Goal: Transaction & Acquisition: Purchase product/service

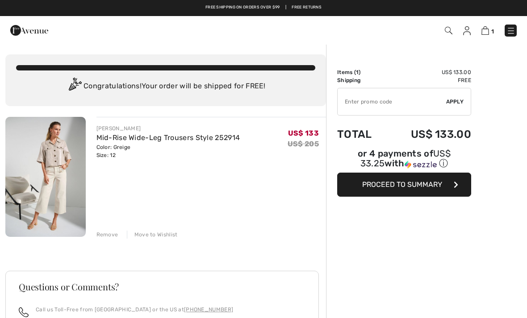
click at [115, 230] on div "Remove Move to Wishlist" at bounding box center [211, 234] width 230 height 10
click at [104, 237] on div "Remove" at bounding box center [107, 235] width 22 height 8
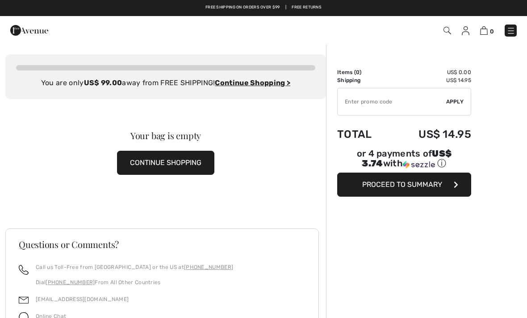
click at [158, 160] on button "CONTINUE SHOPPING" at bounding box center [165, 163] width 97 height 24
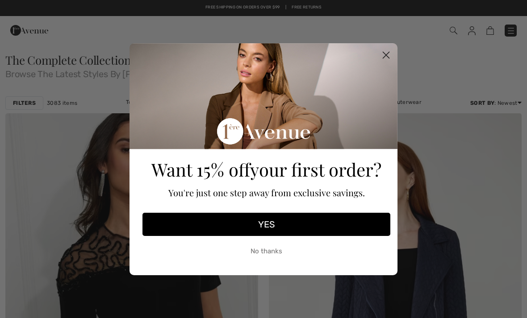
checkbox input "true"
click at [386, 51] on circle "Close dialog" at bounding box center [385, 54] width 15 height 15
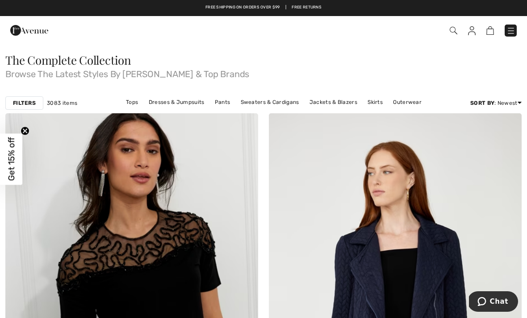
click at [507, 32] on img at bounding box center [510, 30] width 9 height 9
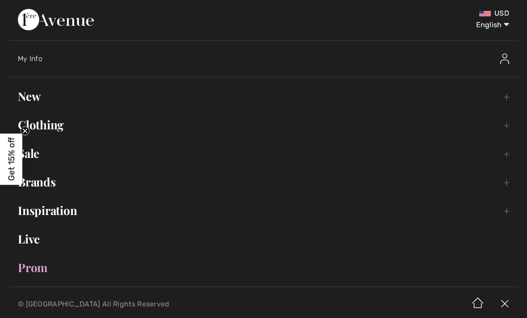
click at [66, 155] on link "Sale Toggle submenu" at bounding box center [263, 154] width 509 height 20
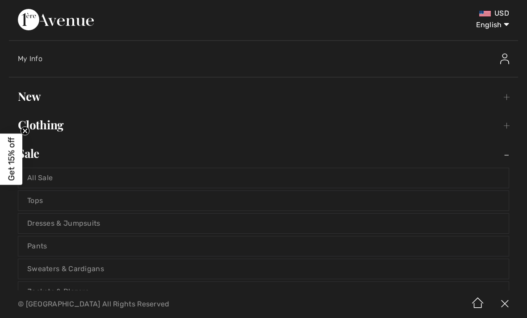
click at [59, 179] on link "All Sale" at bounding box center [263, 178] width 490 height 20
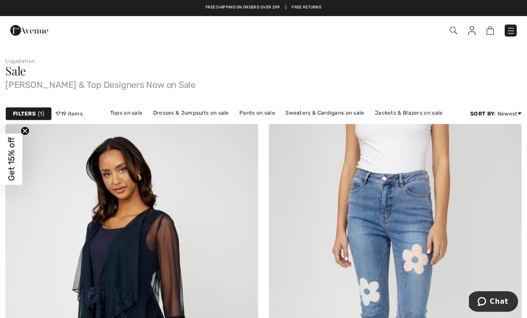
click at [133, 114] on link "Tops on sale" at bounding box center [127, 113] width 42 height 12
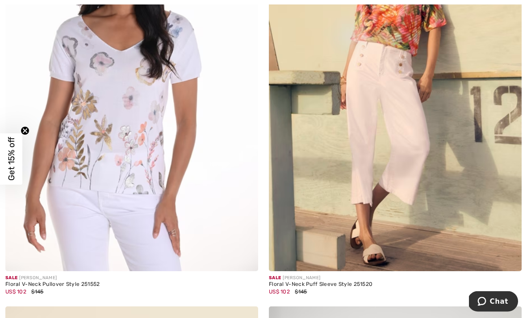
scroll to position [219, 0]
click at [87, 151] on img at bounding box center [131, 81] width 253 height 379
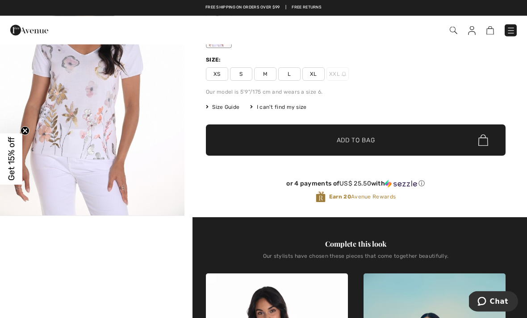
scroll to position [100, 0]
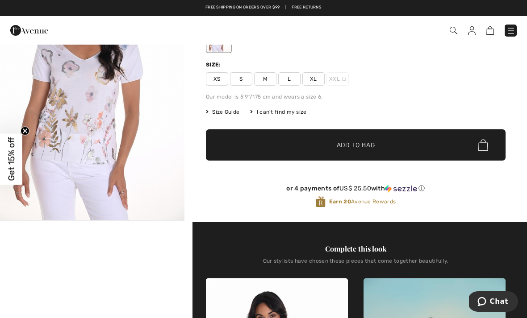
click at [79, 121] on img "1 / 1" at bounding box center [92, 82] width 184 height 276
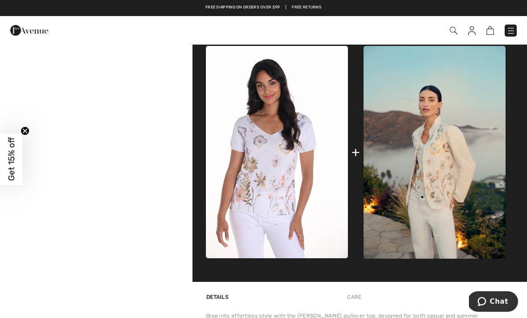
scroll to position [302, 0]
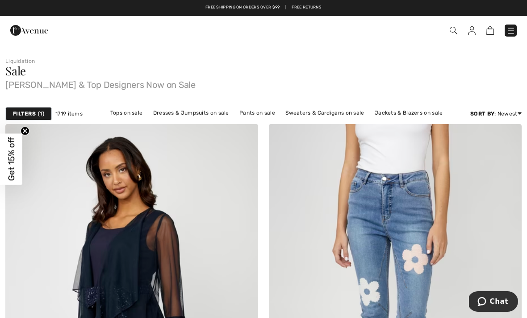
click at [127, 111] on link "Tops on sale" at bounding box center [127, 113] width 42 height 12
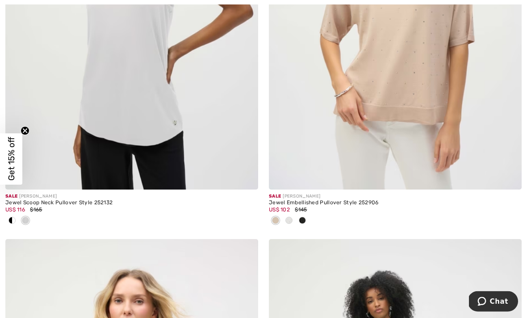
scroll to position [6367, 0]
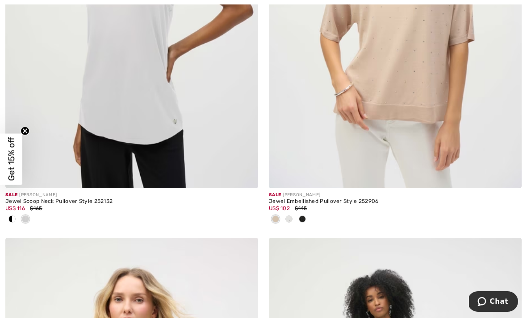
click at [16, 216] on div at bounding box center [11, 219] width 13 height 15
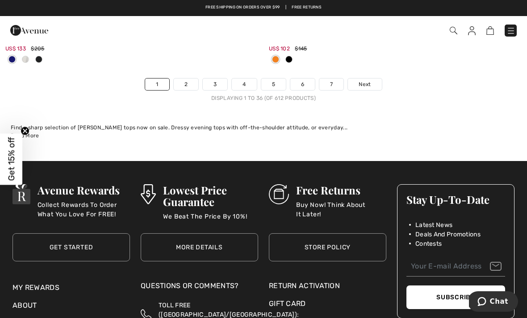
scroll to position [7808, 0]
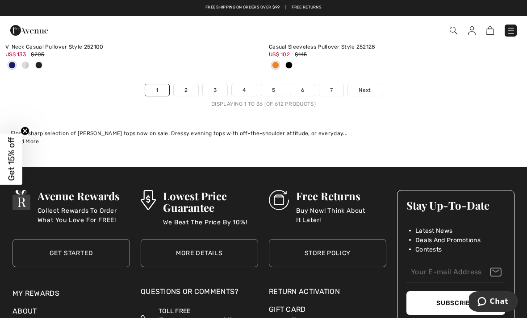
click at [186, 84] on link "2" at bounding box center [186, 90] width 25 height 12
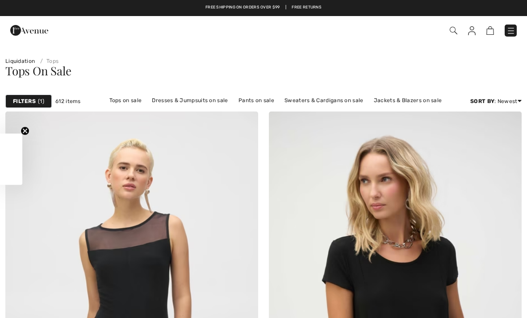
checkbox input "true"
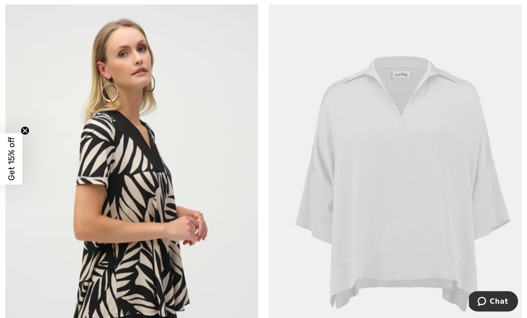
scroll to position [978, 0]
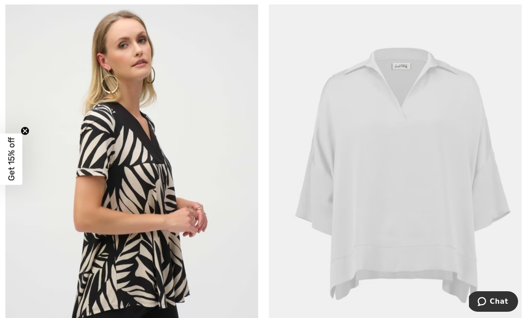
click at [438, 206] on img at bounding box center [395, 181] width 253 height 379
click at [415, 186] on img at bounding box center [395, 181] width 253 height 379
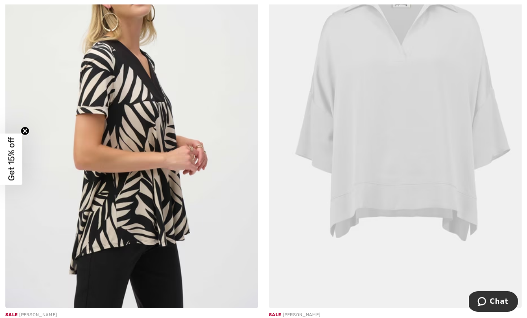
click at [372, 77] on img at bounding box center [395, 118] width 253 height 379
click at [389, 34] on img at bounding box center [395, 118] width 253 height 379
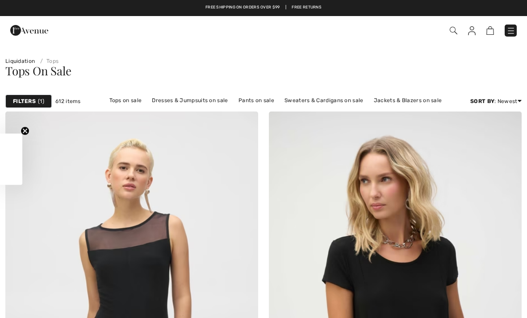
scroll to position [1407, 0]
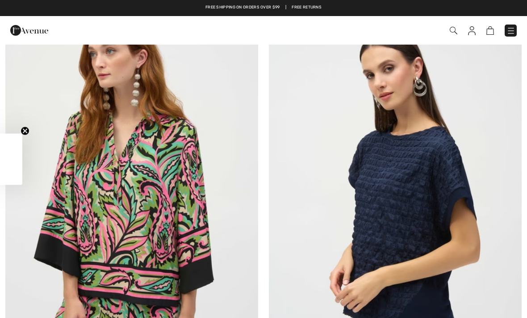
checkbox input "true"
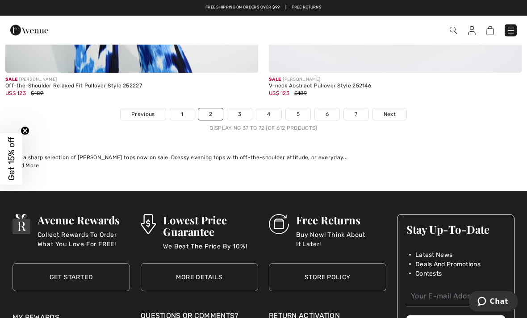
scroll to position [7766, 0]
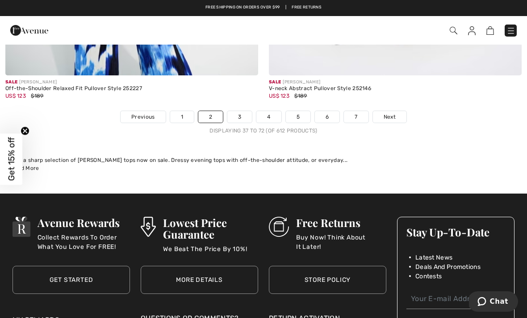
click at [391, 113] on span "Next" at bounding box center [389, 117] width 12 height 8
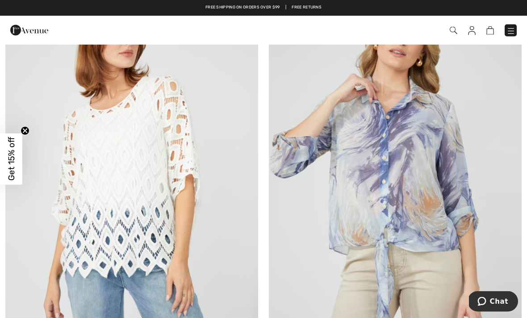
scroll to position [2738, 0]
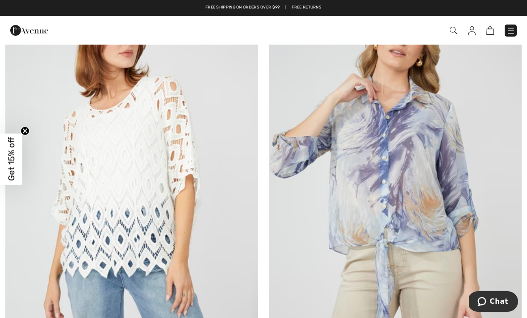
click at [421, 199] on img at bounding box center [395, 173] width 253 height 379
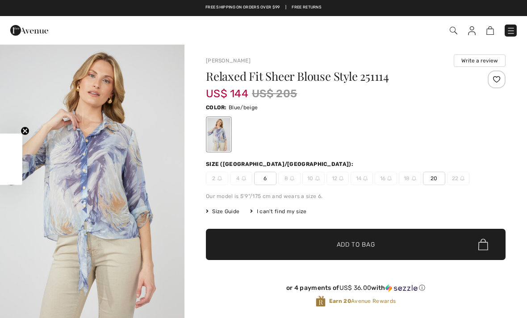
checkbox input "true"
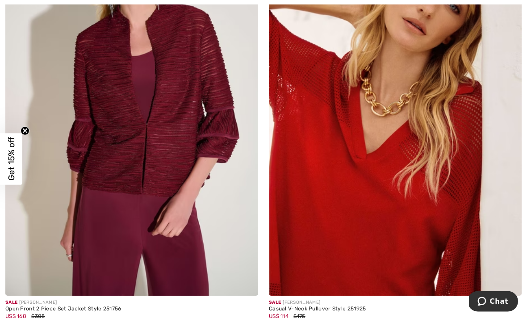
scroll to position [4062, 0]
click at [424, 238] on img at bounding box center [395, 106] width 253 height 379
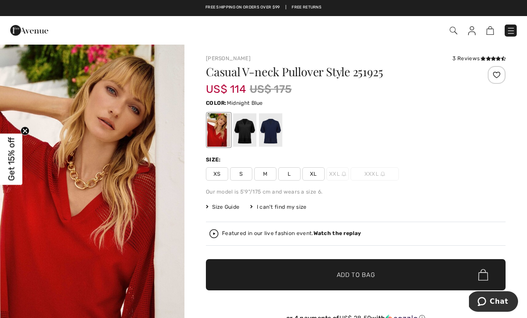
click at [271, 135] on div at bounding box center [270, 129] width 23 height 33
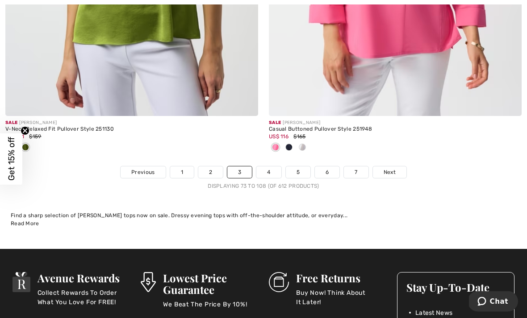
scroll to position [7755, 0]
click at [384, 168] on span "Next" at bounding box center [389, 172] width 12 height 8
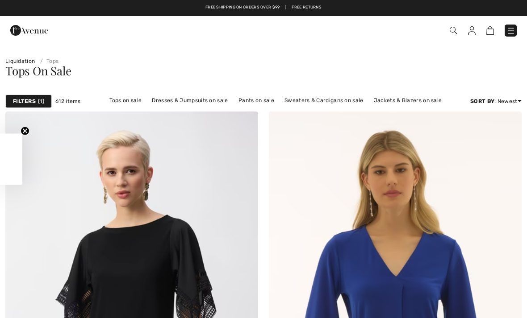
checkbox input "true"
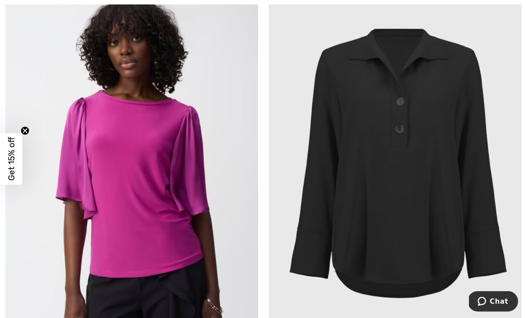
scroll to position [561, 0]
click at [419, 241] on img at bounding box center [395, 168] width 253 height 379
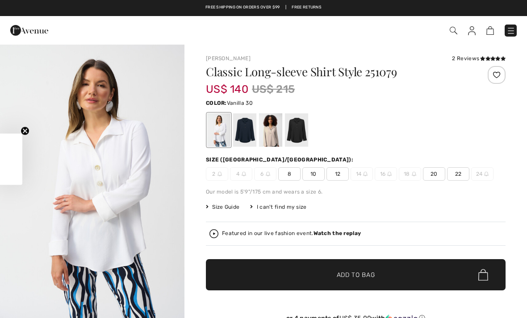
checkbox input "true"
click at [243, 133] on div at bounding box center [244, 129] width 23 height 33
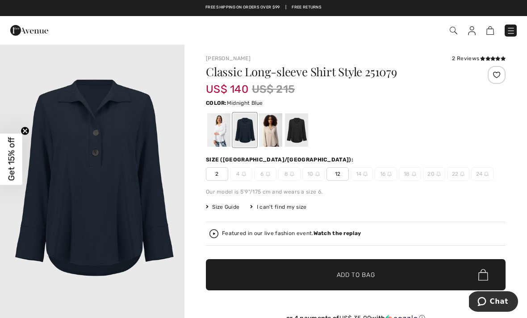
click at [272, 132] on div at bounding box center [270, 129] width 23 height 33
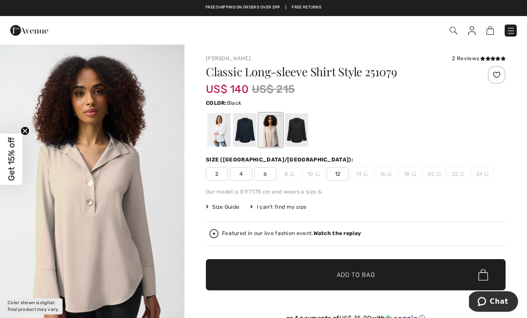
click at [296, 137] on div at bounding box center [296, 129] width 23 height 33
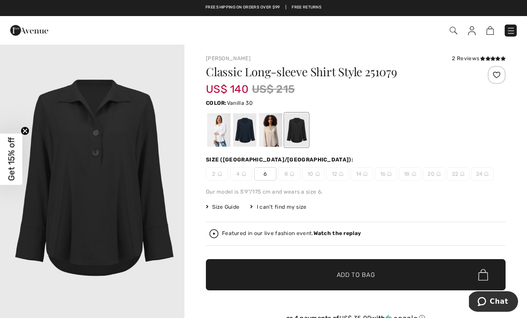
click at [220, 131] on div at bounding box center [218, 129] width 23 height 33
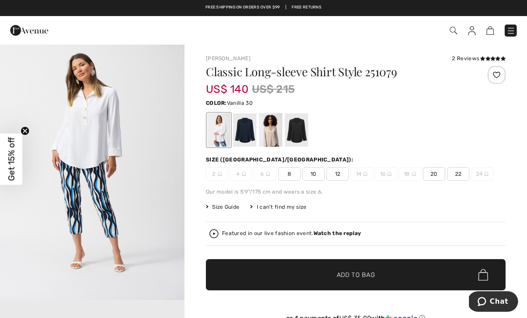
click at [499, 194] on div "Our model is 5'9"/175 cm and wears a size 6." at bounding box center [355, 192] width 299 height 8
click at [334, 237] on div "Featured in our live fashion event. Watch the replay" at bounding box center [355, 233] width 292 height 9
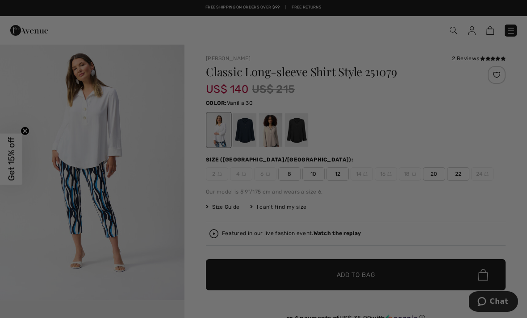
checkbox input "true"
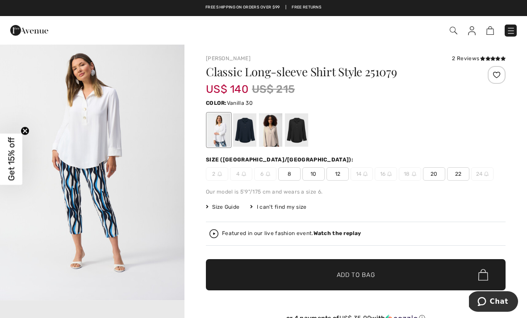
click at [248, 135] on div at bounding box center [244, 129] width 23 height 33
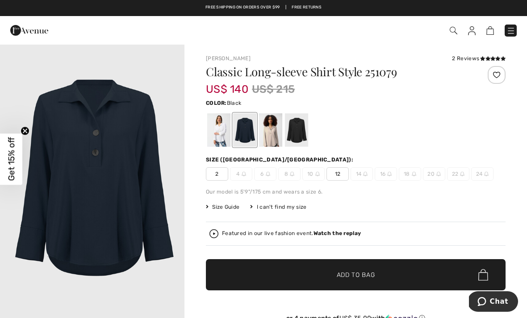
click at [297, 136] on div at bounding box center [296, 129] width 23 height 33
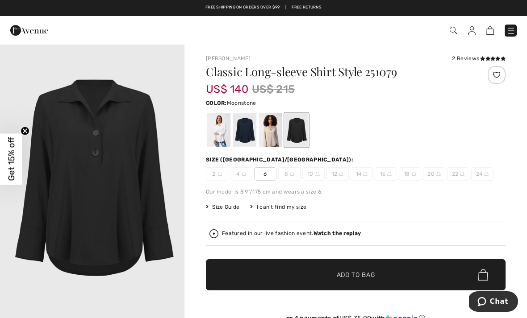
click at [274, 131] on div at bounding box center [270, 129] width 23 height 33
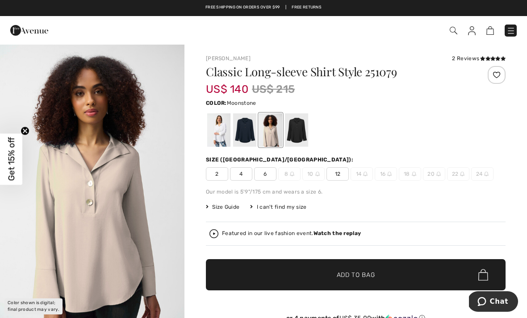
click at [223, 122] on div at bounding box center [218, 129] width 23 height 33
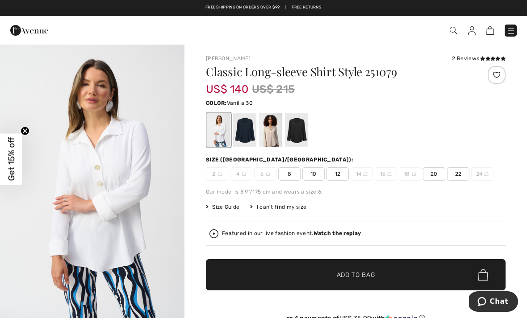
click at [339, 174] on span "12" at bounding box center [337, 173] width 22 height 13
click at [357, 283] on span "✔ Added to Bag Add to Bag" at bounding box center [355, 274] width 299 height 31
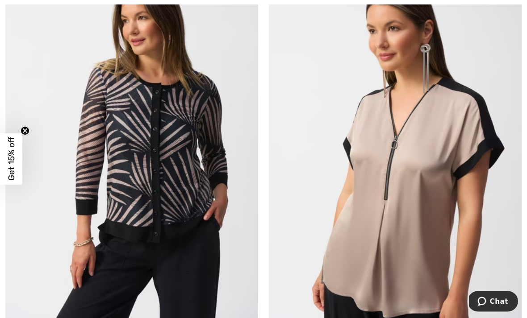
scroll to position [1421, 0]
click at [133, 144] on img at bounding box center [131, 151] width 253 height 379
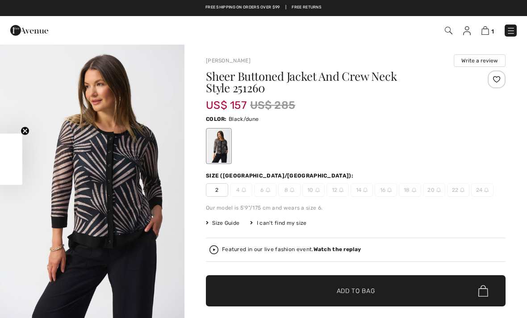
checkbox input "true"
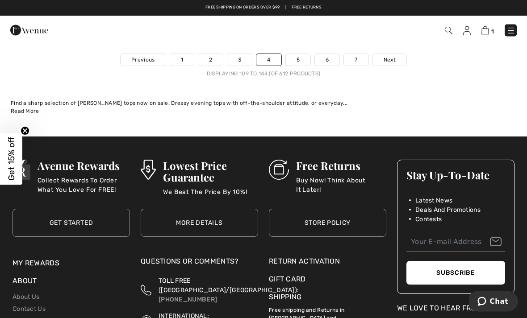
scroll to position [7827, 0]
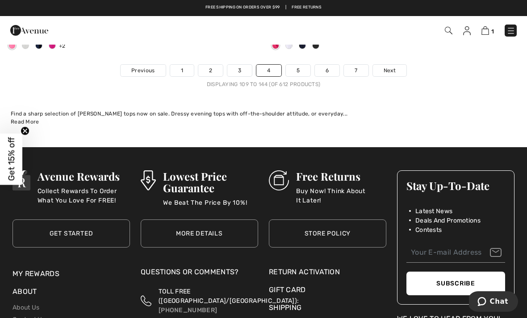
click at [391, 66] on span "Next" at bounding box center [389, 70] width 12 height 8
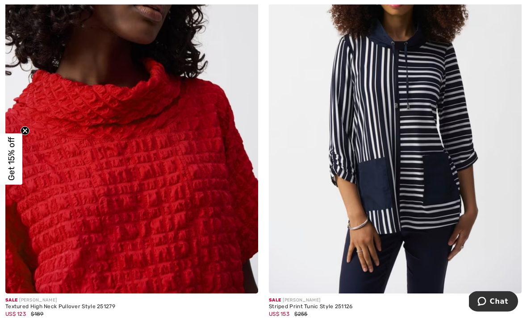
scroll to position [626, 0]
click at [417, 209] on img at bounding box center [395, 104] width 253 height 379
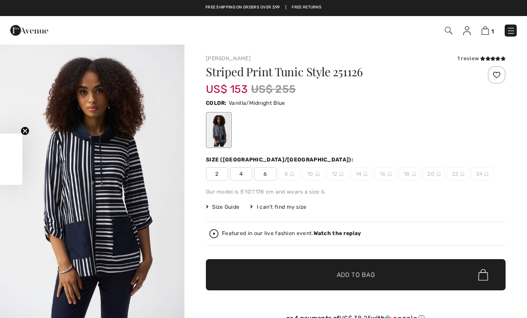
checkbox input "true"
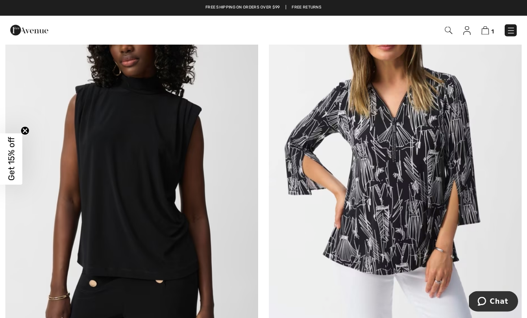
scroll to position [3198, 0]
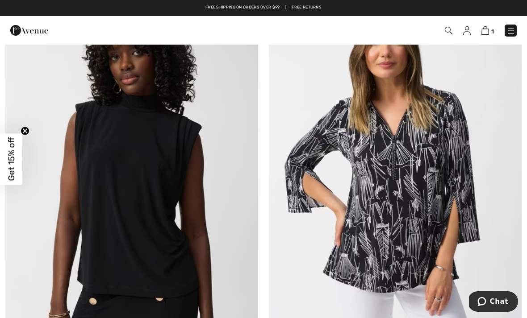
click at [411, 211] on img at bounding box center [395, 187] width 253 height 379
click at [408, 213] on img at bounding box center [395, 187] width 253 height 379
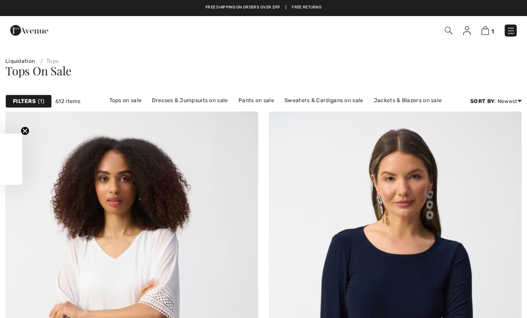
scroll to position [3387, 0]
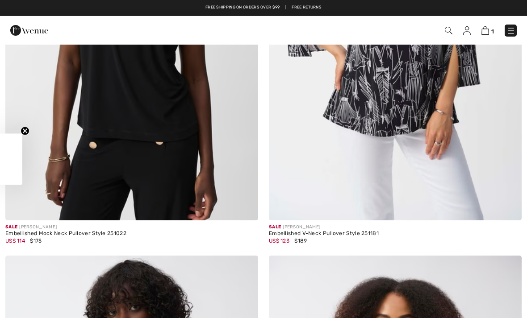
checkbox input "true"
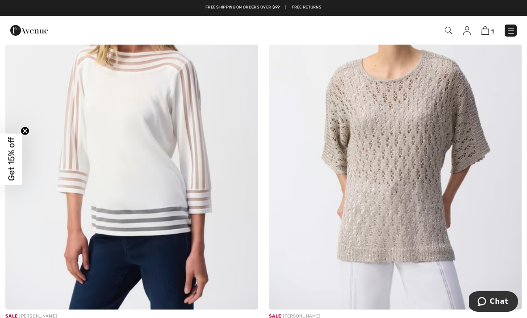
scroll to position [4508, 0]
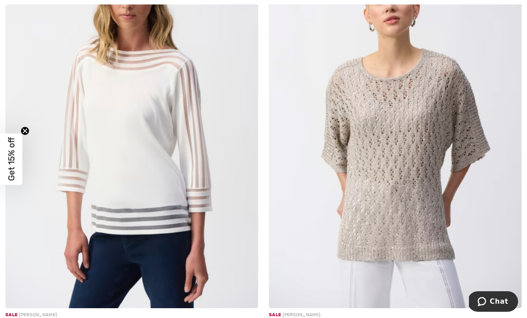
click at [131, 206] on img at bounding box center [131, 118] width 253 height 379
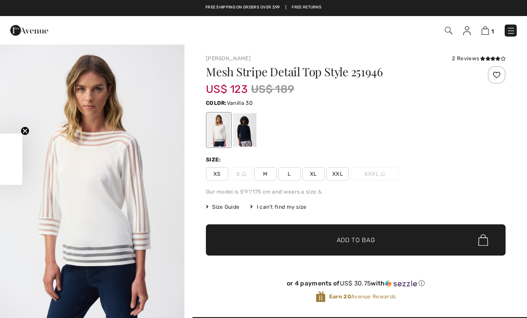
checkbox input "true"
click at [243, 136] on div at bounding box center [244, 129] width 23 height 33
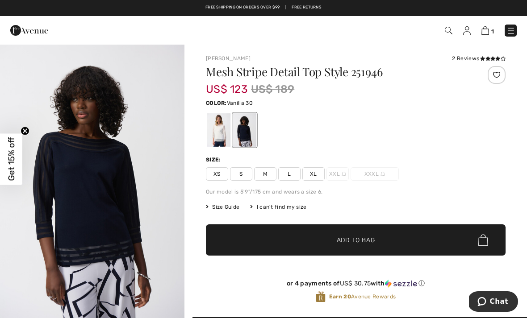
click at [216, 130] on div at bounding box center [218, 129] width 23 height 33
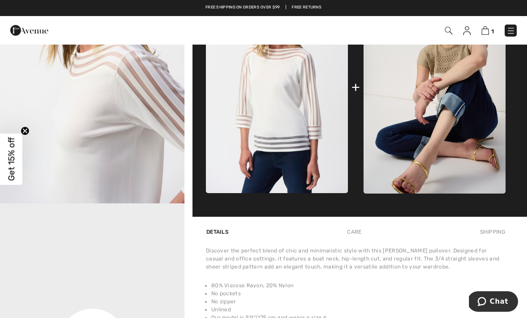
scroll to position [384, 0]
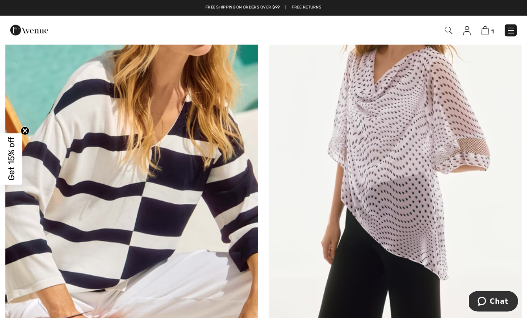
scroll to position [5433, 0]
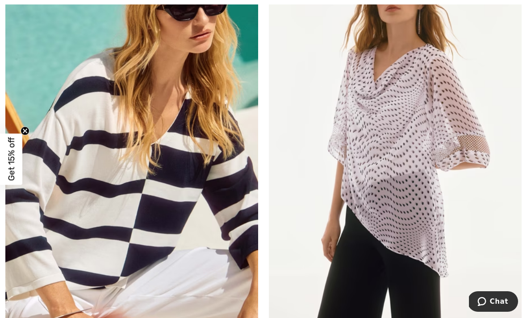
click at [102, 233] on img at bounding box center [131, 133] width 253 height 379
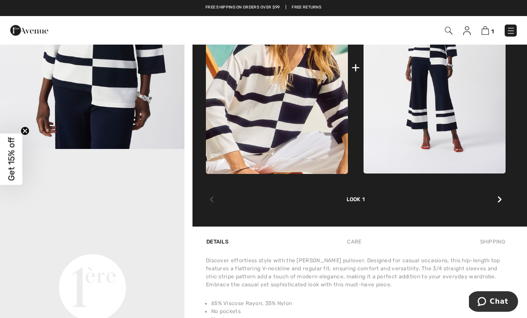
scroll to position [409, 0]
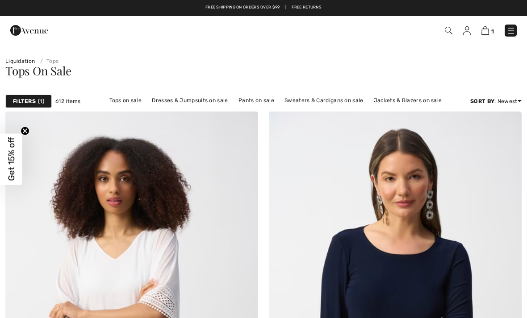
scroll to position [5433, 0]
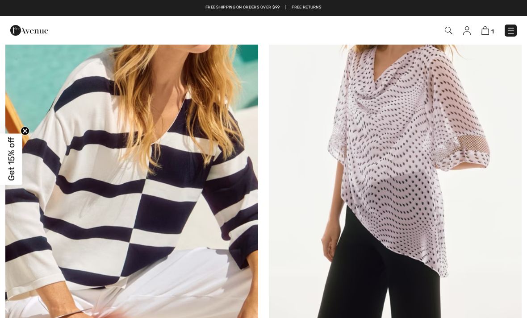
checkbox input "true"
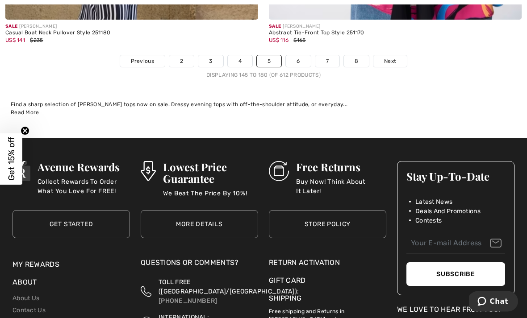
scroll to position [7813, 0]
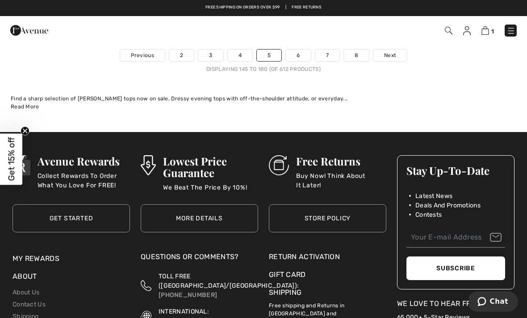
click at [386, 51] on span "Next" at bounding box center [390, 55] width 12 height 8
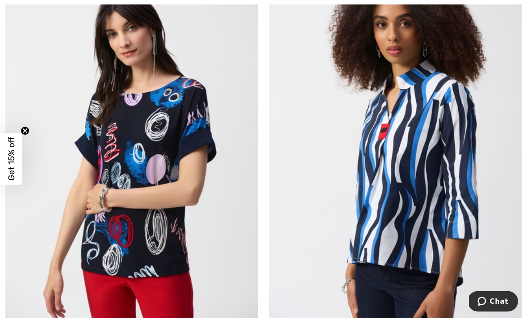
scroll to position [157, 0]
click at [402, 208] on img at bounding box center [395, 143] width 253 height 379
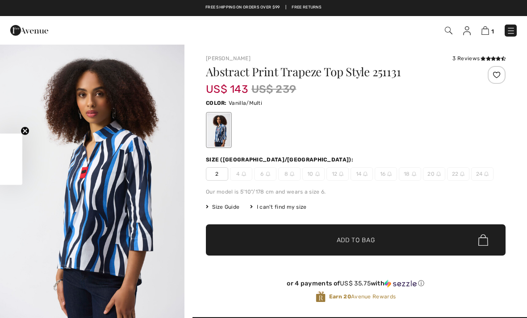
checkbox input "true"
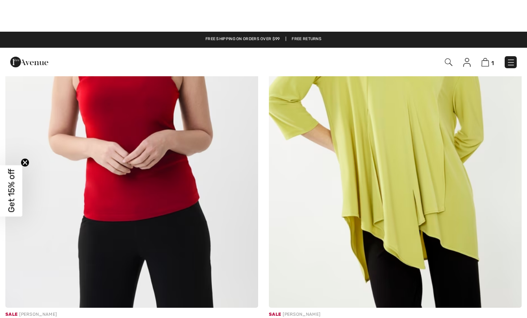
scroll to position [1854, 0]
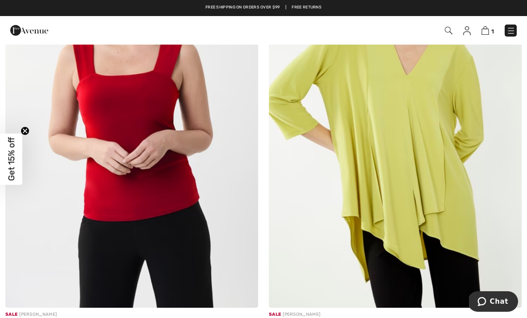
click at [156, 191] on img at bounding box center [131, 118] width 253 height 379
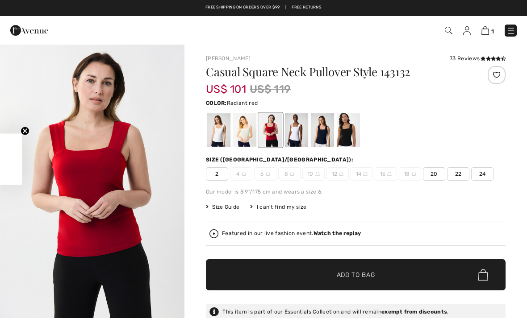
checkbox input "true"
click at [223, 134] on div at bounding box center [218, 129] width 23 height 33
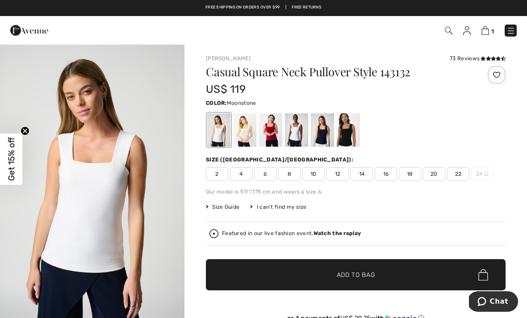
click at [245, 133] on div at bounding box center [244, 129] width 23 height 33
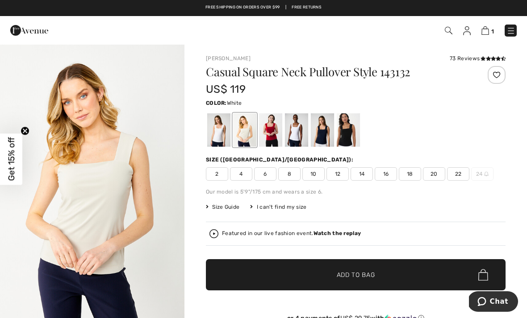
click at [296, 131] on div at bounding box center [296, 129] width 23 height 33
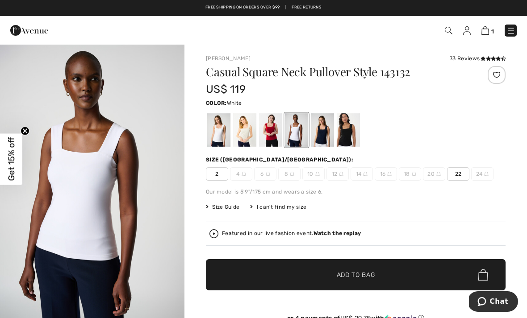
click at [320, 137] on div at bounding box center [322, 129] width 23 height 33
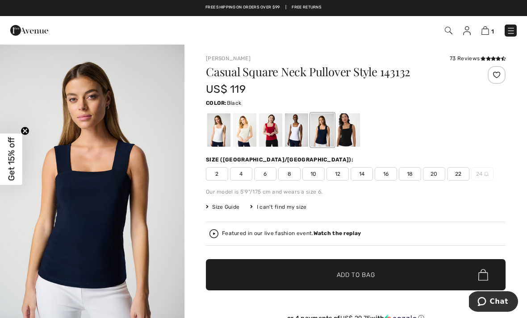
click at [344, 143] on div at bounding box center [348, 129] width 23 height 33
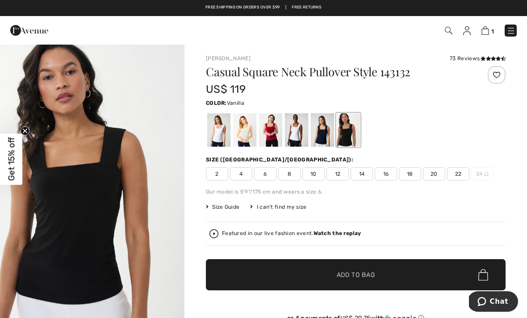
click at [220, 137] on div at bounding box center [218, 129] width 23 height 33
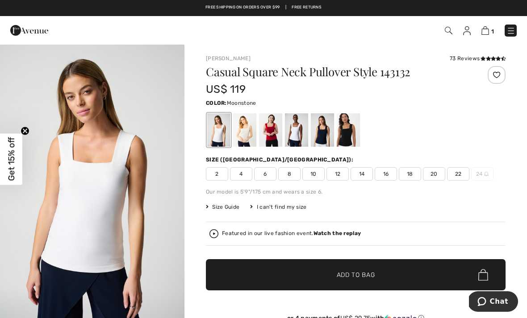
click at [247, 132] on div at bounding box center [244, 129] width 23 height 33
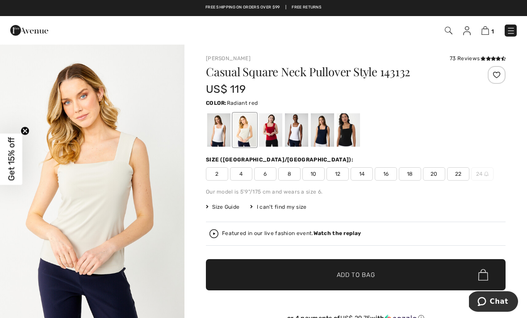
click at [274, 140] on div at bounding box center [270, 129] width 23 height 33
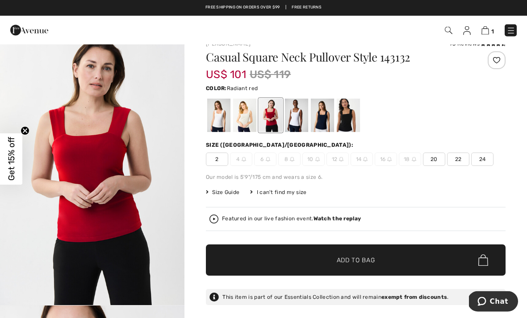
scroll to position [16, 0]
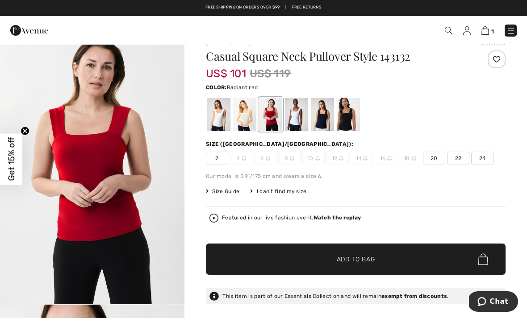
click at [320, 120] on div at bounding box center [322, 114] width 23 height 33
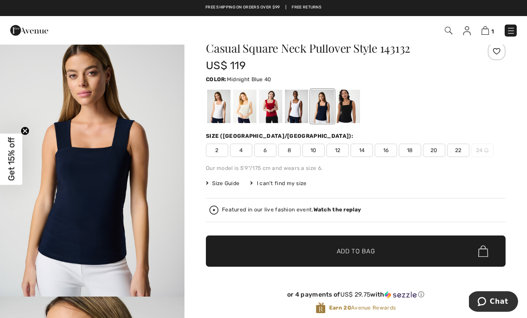
scroll to position [2, 0]
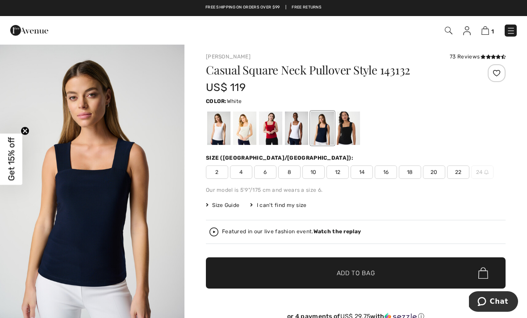
click at [298, 133] on div at bounding box center [296, 128] width 23 height 33
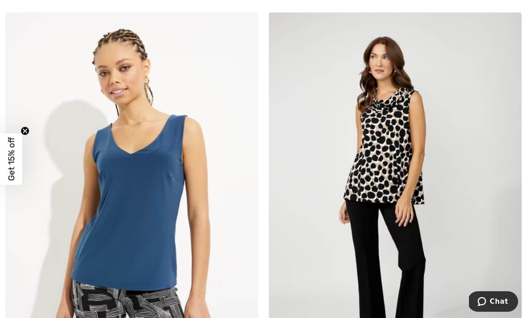
scroll to position [2201, 0]
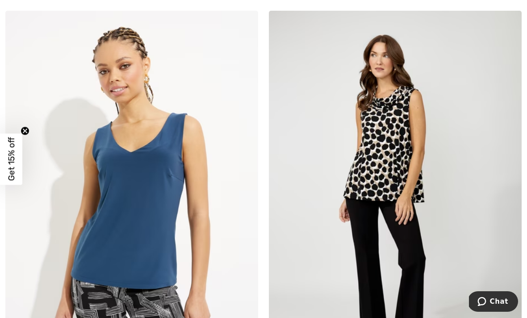
click at [374, 178] on img at bounding box center [395, 200] width 253 height 379
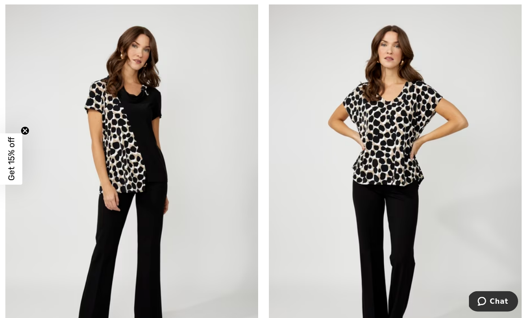
scroll to position [2720, 0]
click at [392, 158] on img at bounding box center [395, 191] width 253 height 379
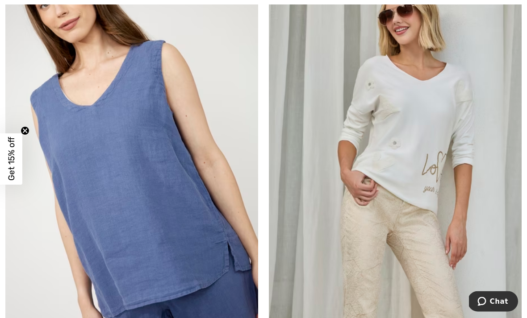
scroll to position [6588, 0]
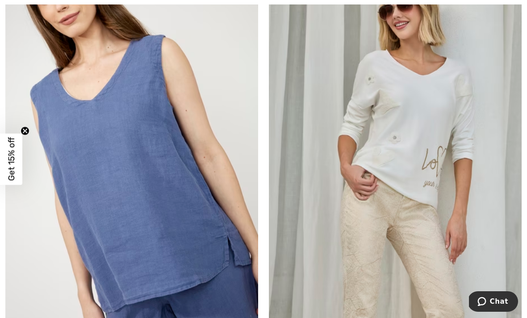
click at [403, 174] on img at bounding box center [395, 147] width 253 height 379
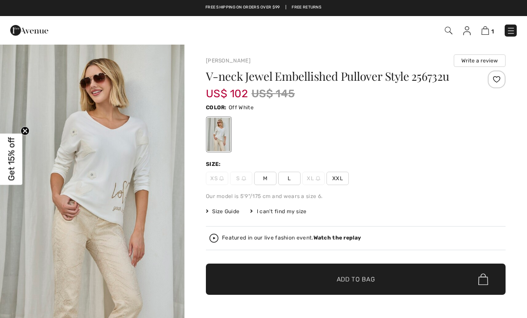
checkbox input "true"
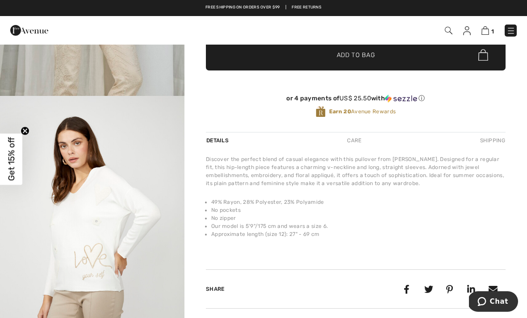
scroll to position [225, 0]
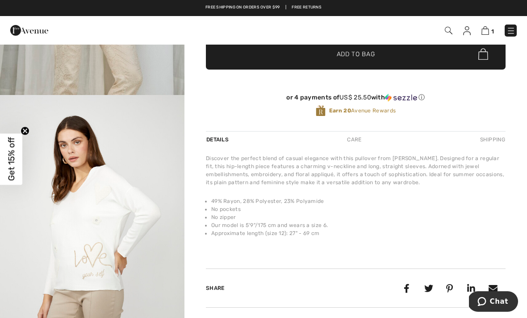
click at [99, 228] on img "2 / 5" at bounding box center [92, 233] width 184 height 277
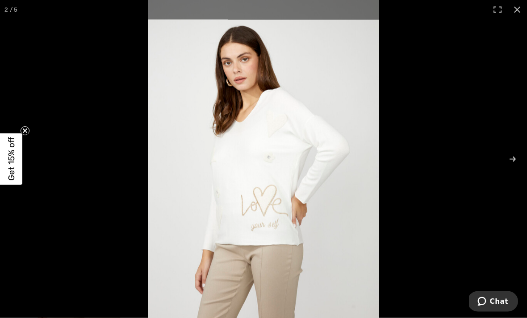
scroll to position [254, 0]
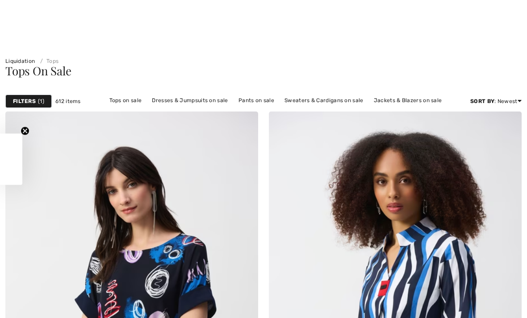
checkbox input "true"
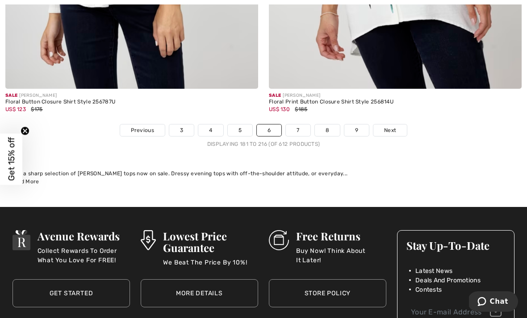
scroll to position [7694, 0]
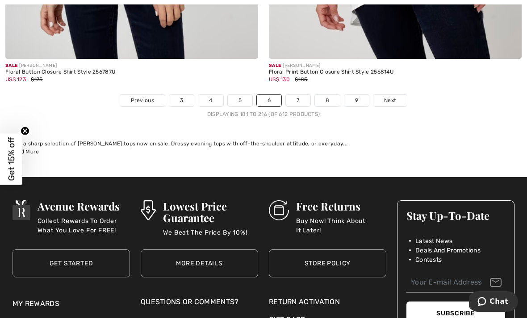
click at [386, 96] on span "Next" at bounding box center [390, 100] width 12 height 8
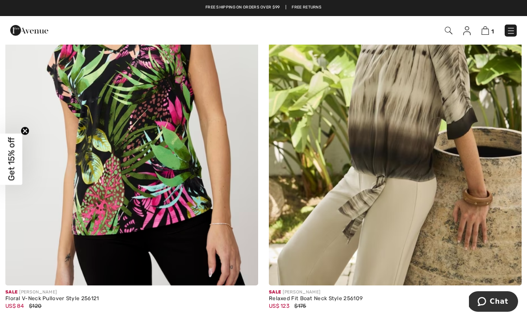
scroll to position [3242, 0]
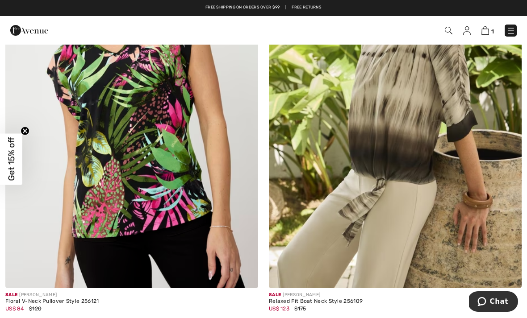
click at [389, 138] on img at bounding box center [395, 98] width 253 height 379
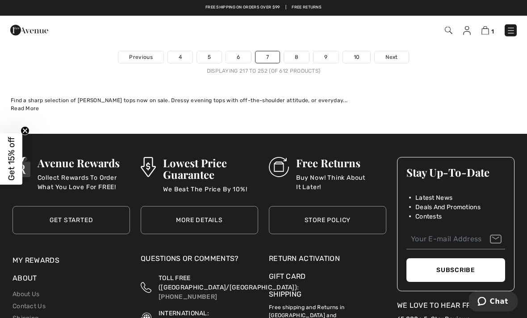
scroll to position [7782, 0]
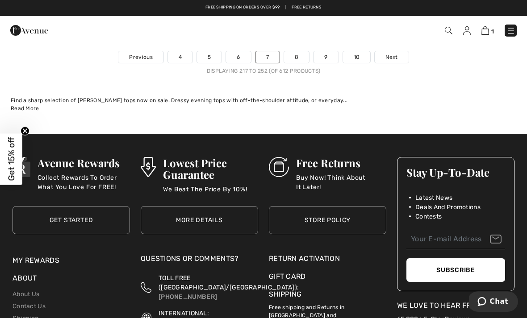
click at [388, 53] on span "Next" at bounding box center [391, 57] width 12 height 8
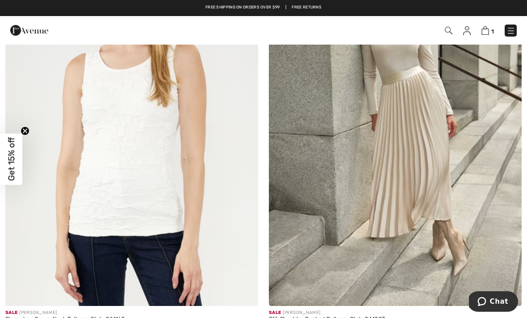
scroll to position [2276, 0]
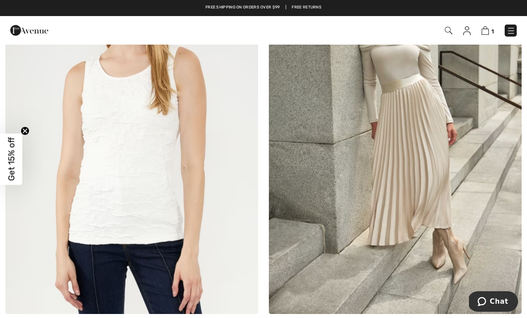
click at [117, 194] on img at bounding box center [131, 124] width 253 height 379
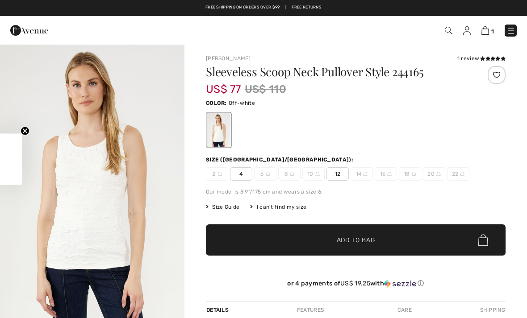
checkbox input "true"
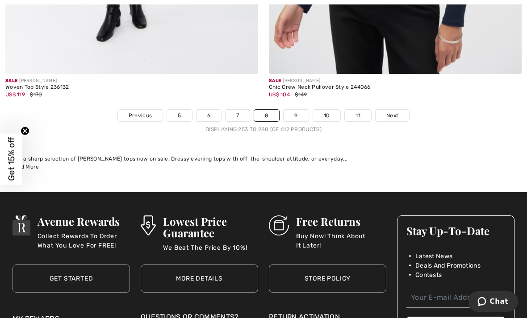
scroll to position [7722, 0]
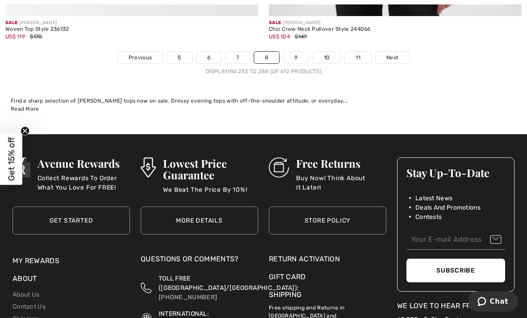
click at [298, 52] on link "9" at bounding box center [295, 58] width 25 height 12
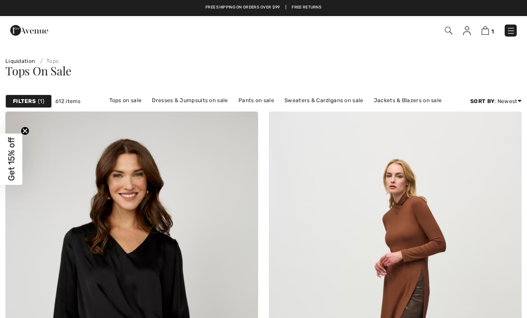
checkbox input "true"
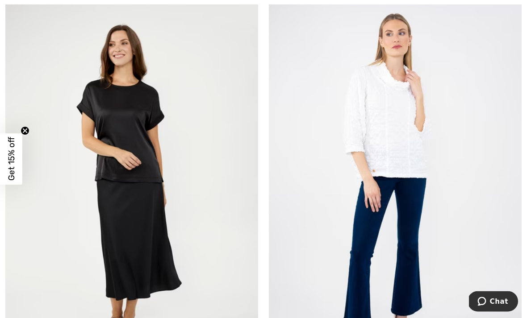
scroll to position [3140, 0]
click at [391, 141] on img at bounding box center [395, 186] width 253 height 379
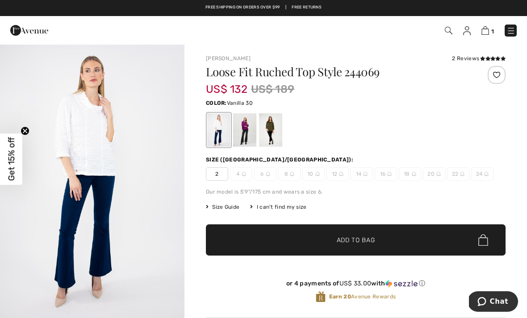
click at [244, 132] on div at bounding box center [244, 129] width 23 height 33
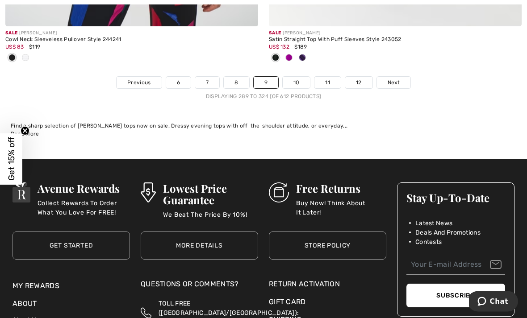
scroll to position [7830, 0]
click at [396, 79] on span "Next" at bounding box center [393, 83] width 12 height 8
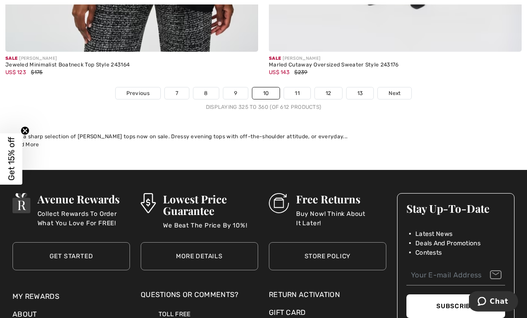
scroll to position [7726, 0]
click at [299, 87] on link "11" at bounding box center [297, 93] width 26 height 12
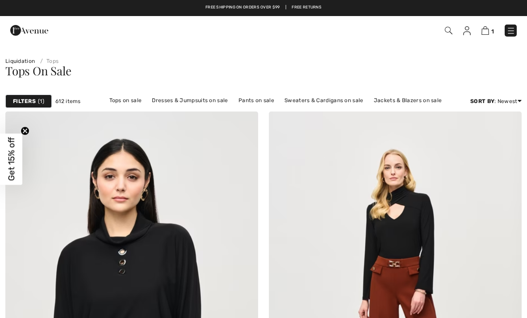
checkbox input "true"
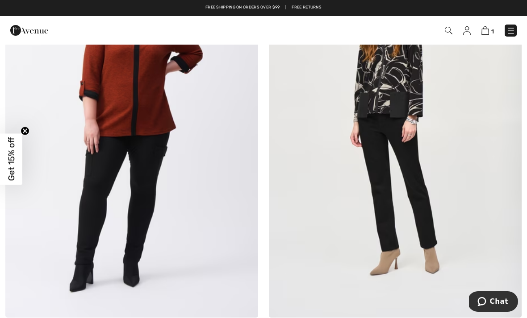
scroll to position [1862, 0]
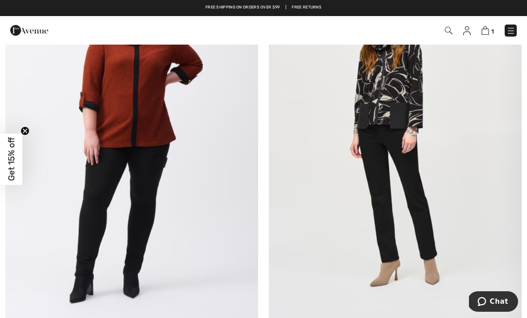
click at [513, 29] on img at bounding box center [510, 30] width 9 height 9
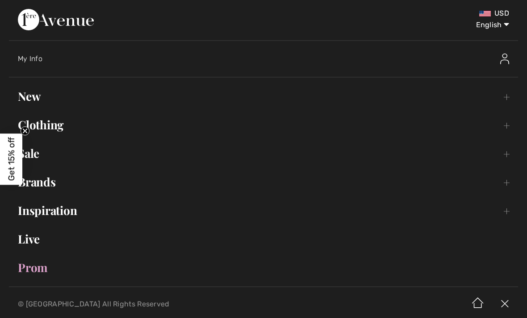
click at [39, 93] on link "New Toggle submenu" at bounding box center [263, 97] width 509 height 20
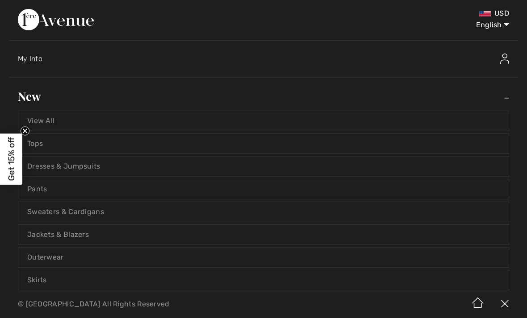
click at [44, 145] on link "Tops" at bounding box center [263, 144] width 490 height 20
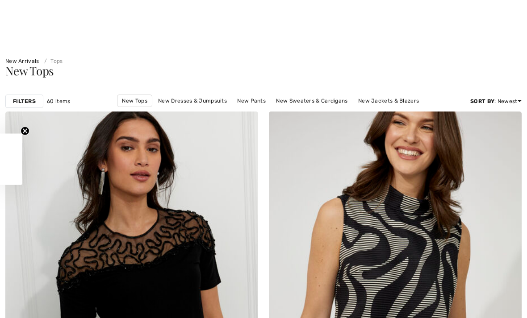
scroll to position [77, 0]
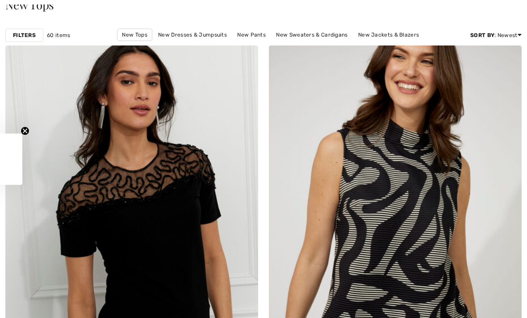
checkbox input "true"
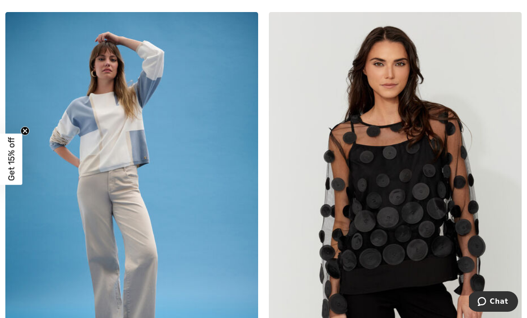
scroll to position [2709, 0]
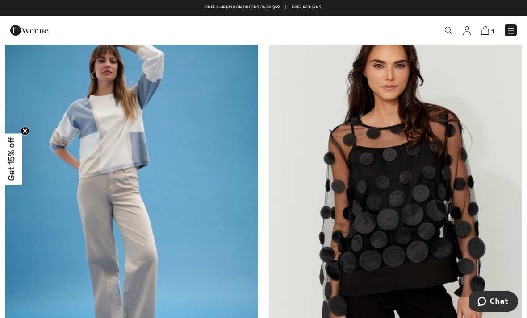
click at [106, 136] on img at bounding box center [131, 203] width 253 height 379
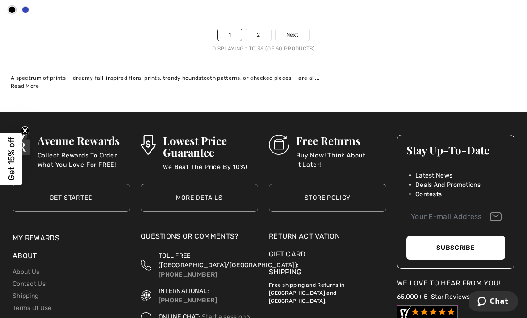
scroll to position [7863, 0]
click at [291, 31] on span "Next" at bounding box center [292, 35] width 12 height 8
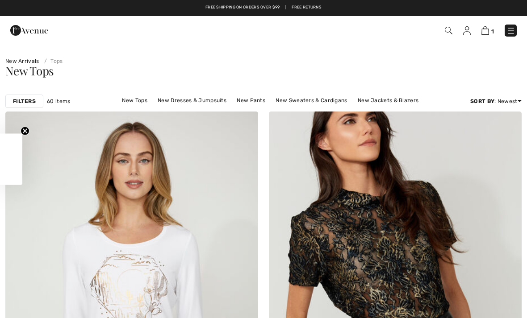
checkbox input "true"
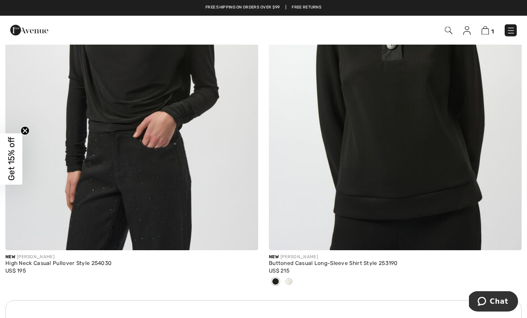
scroll to position [2340, 0]
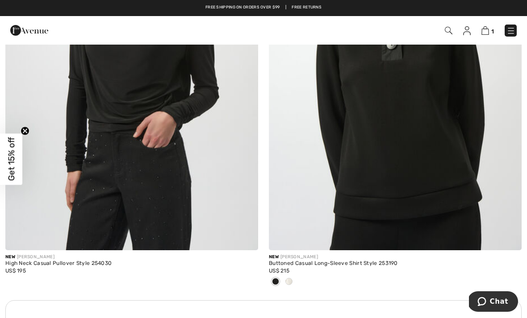
click at [290, 281] on span at bounding box center [288, 281] width 7 height 7
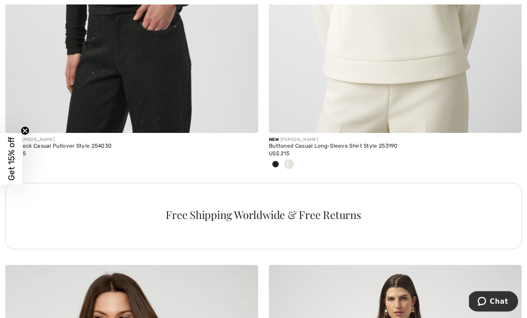
scroll to position [2463, 0]
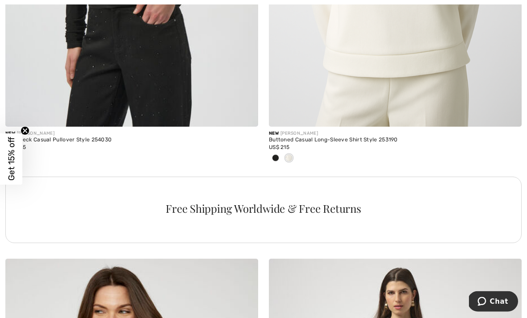
click at [340, 138] on div "Buttoned Casual Long-Sleeve Shirt Style 253190" at bounding box center [395, 140] width 253 height 6
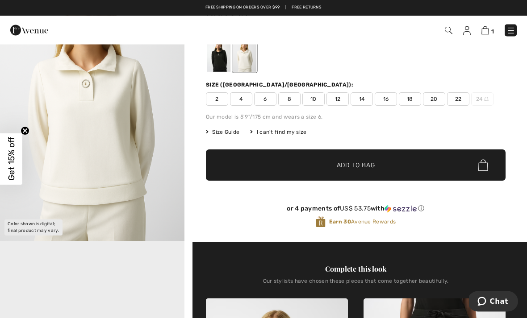
click at [87, 157] on img "1 / 1" at bounding box center [92, 103] width 184 height 277
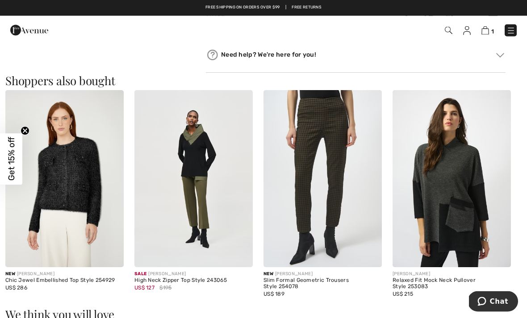
scroll to position [763, 0]
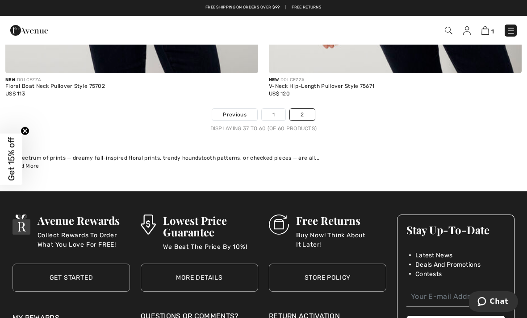
scroll to position [5309, 0]
